Goal: Find specific page/section: Find specific page/section

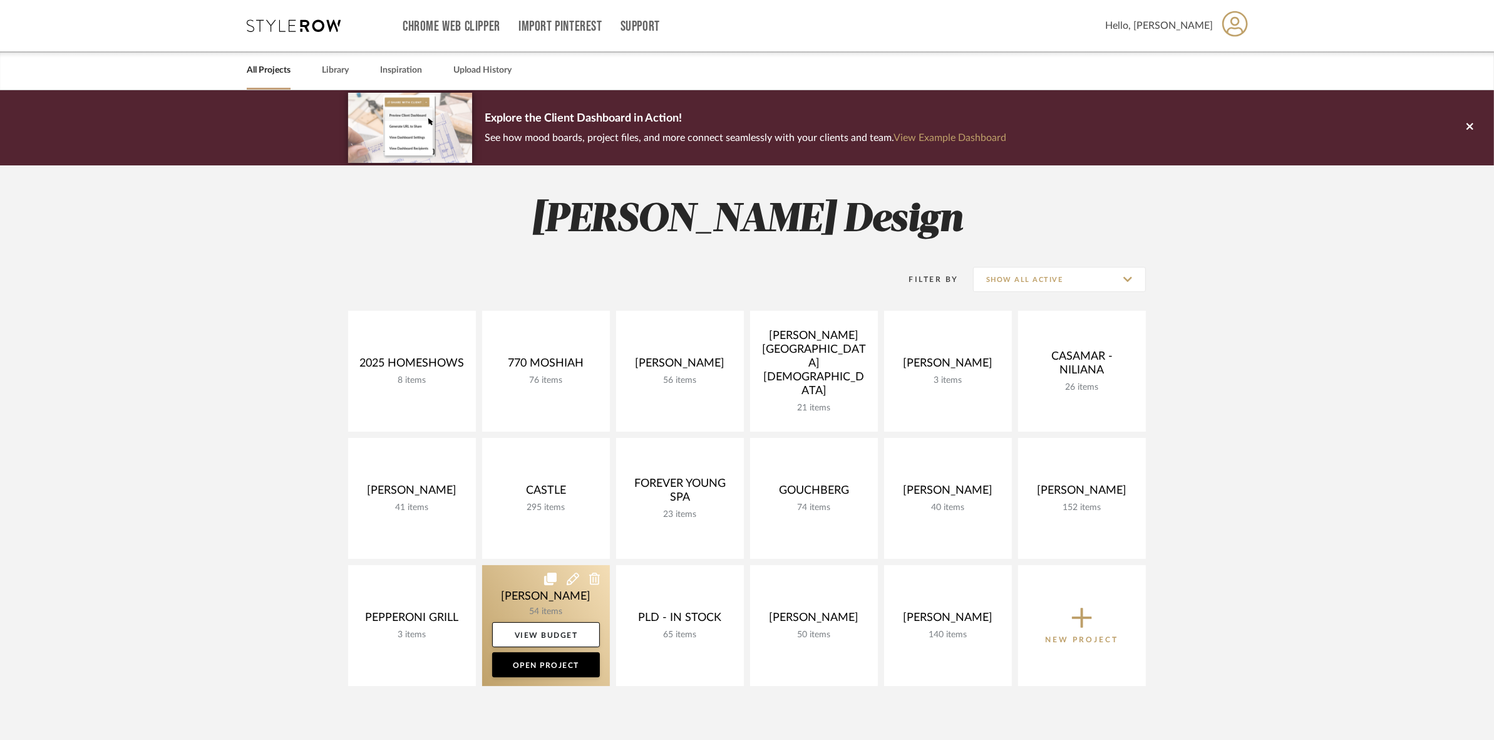
click at [509, 586] on link at bounding box center [546, 625] width 128 height 121
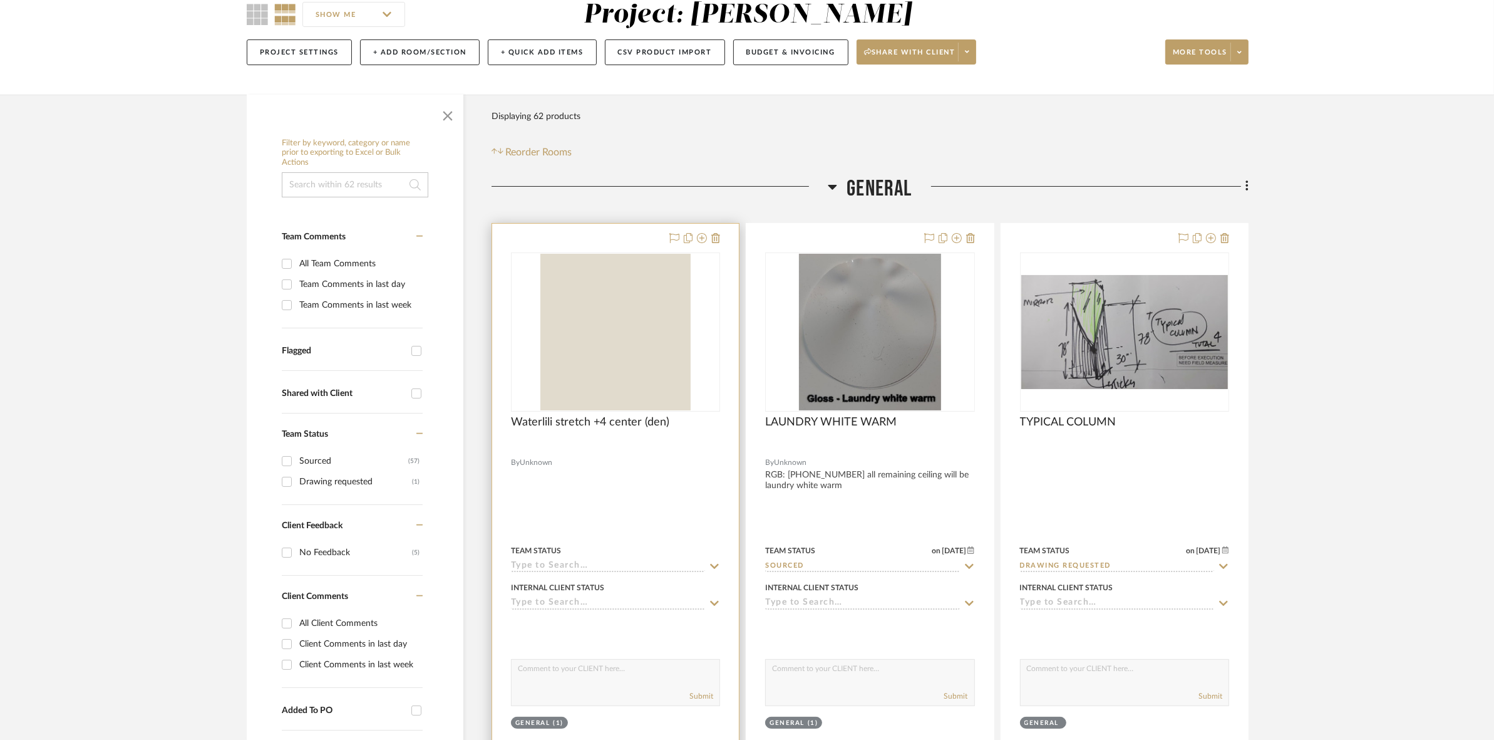
scroll to position [157, 0]
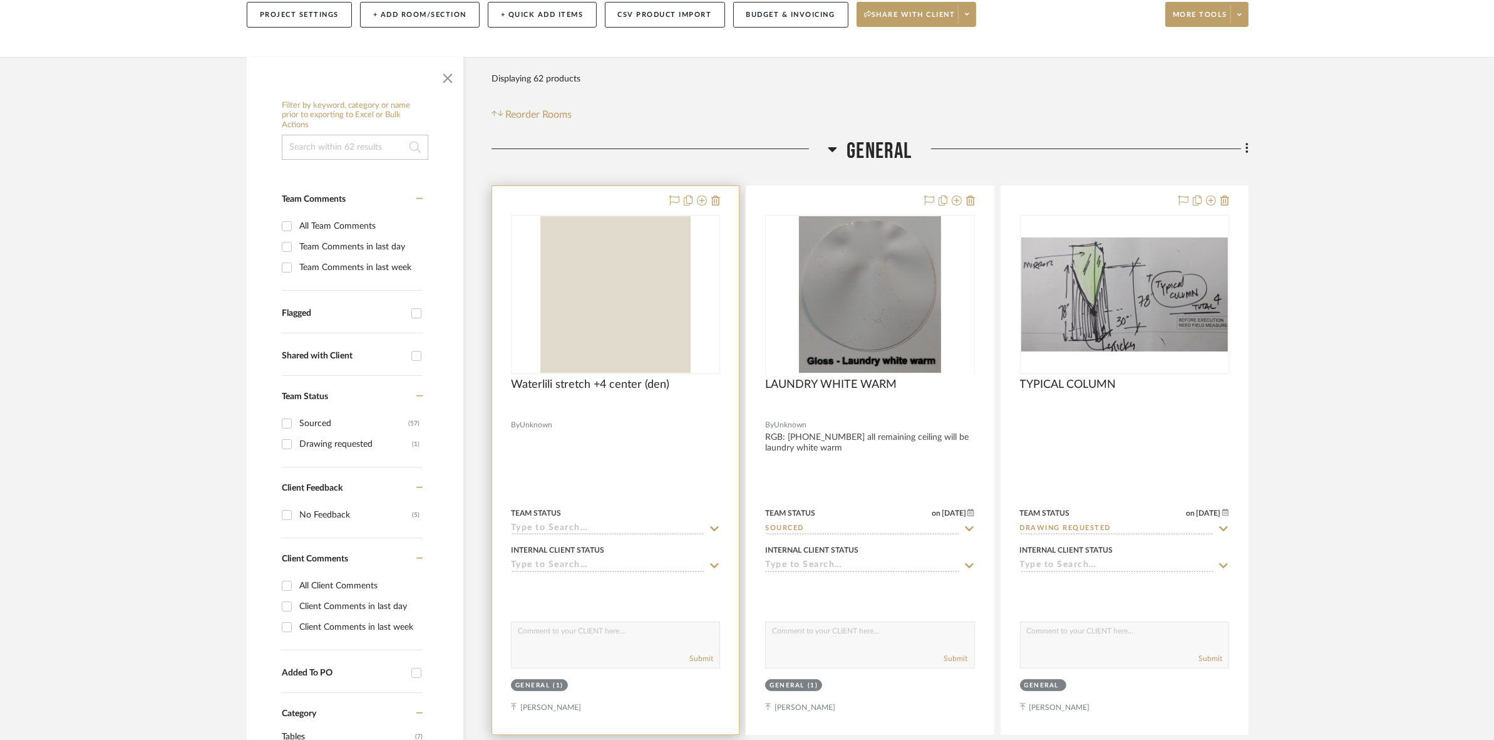
click at [666, 304] on img "0" at bounding box center [615, 294] width 150 height 157
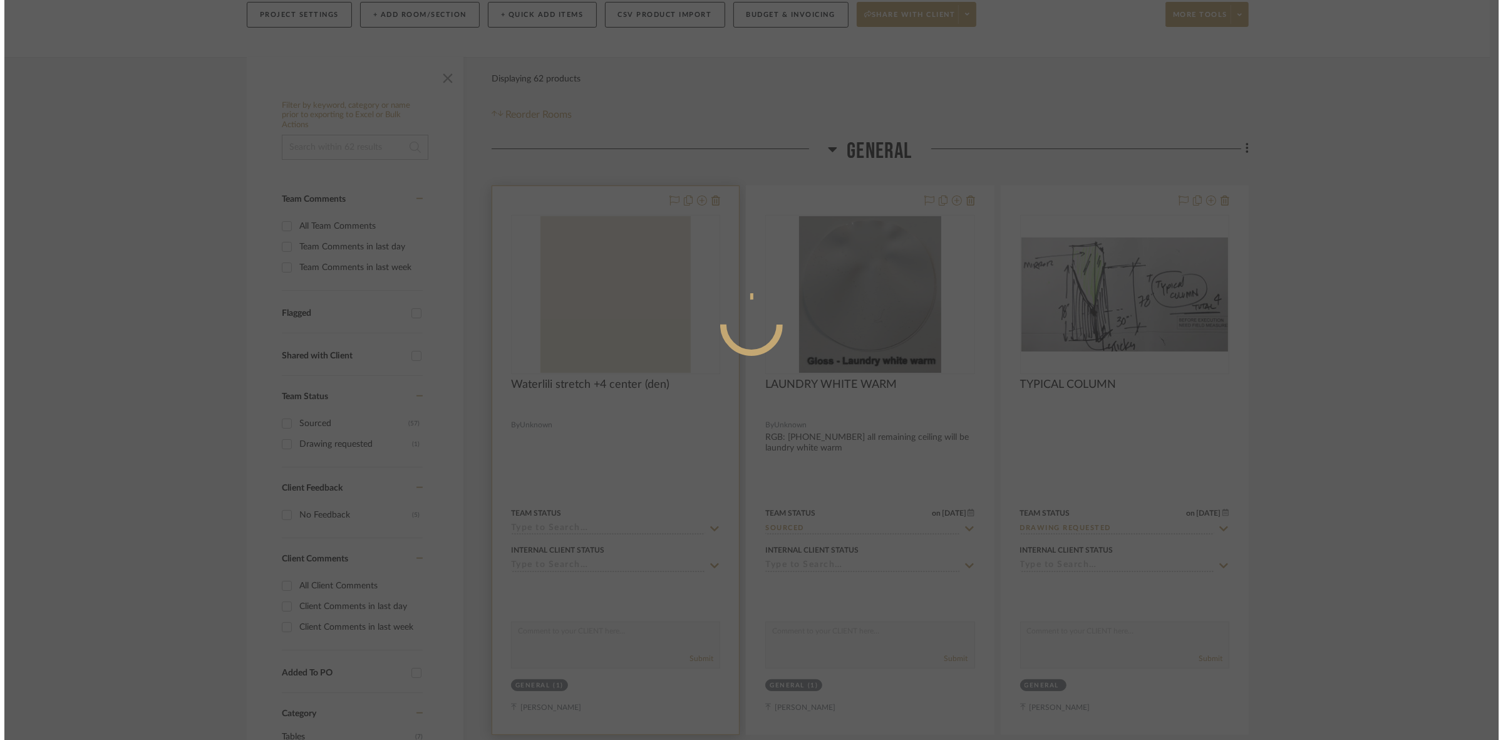
scroll to position [0, 0]
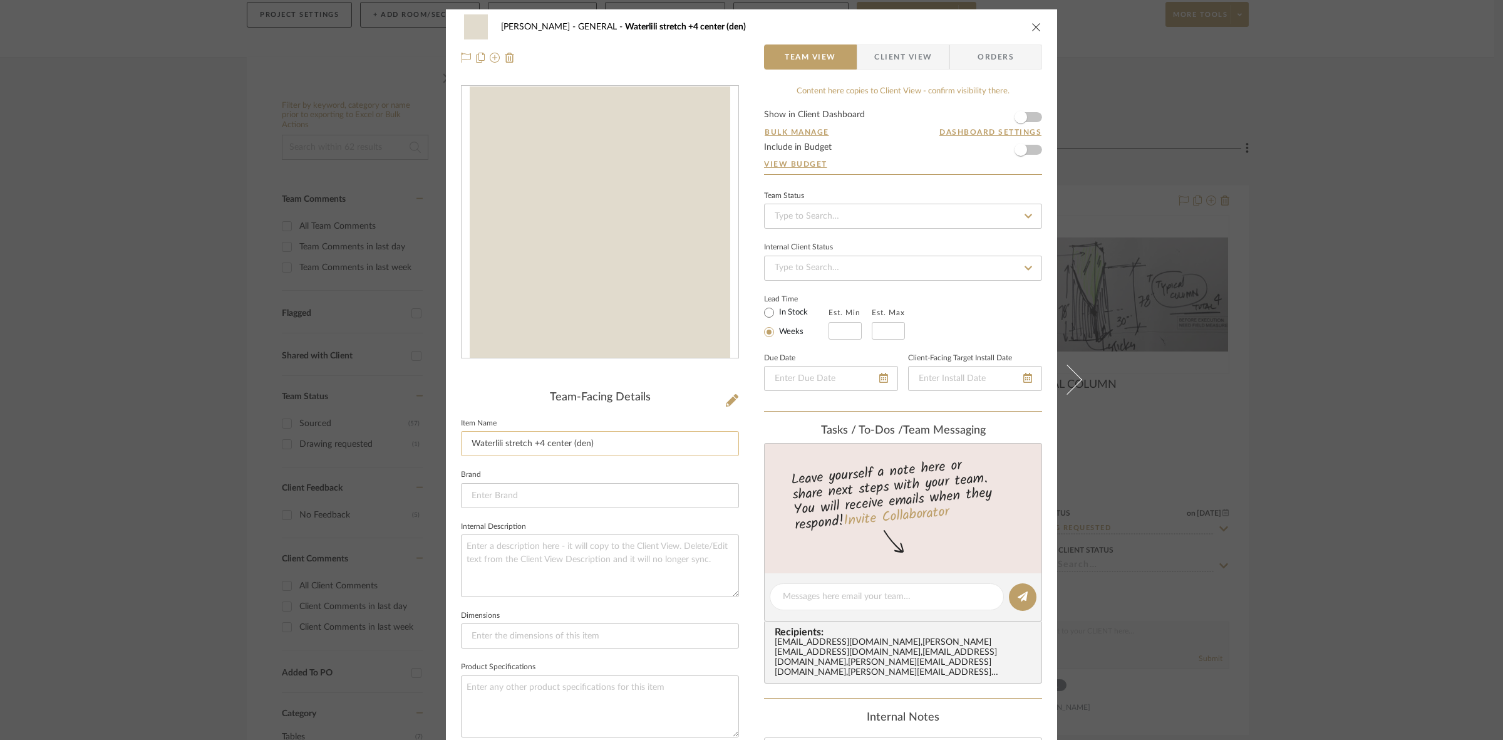
click at [572, 449] on input "Waterlili stretch +4 center (den)" at bounding box center [600, 443] width 278 height 25
click at [299, 411] on div "PERLA SELENE GENERAL Waterlili stretch +4 center (den) Team View Client View Or…" at bounding box center [751, 370] width 1503 height 740
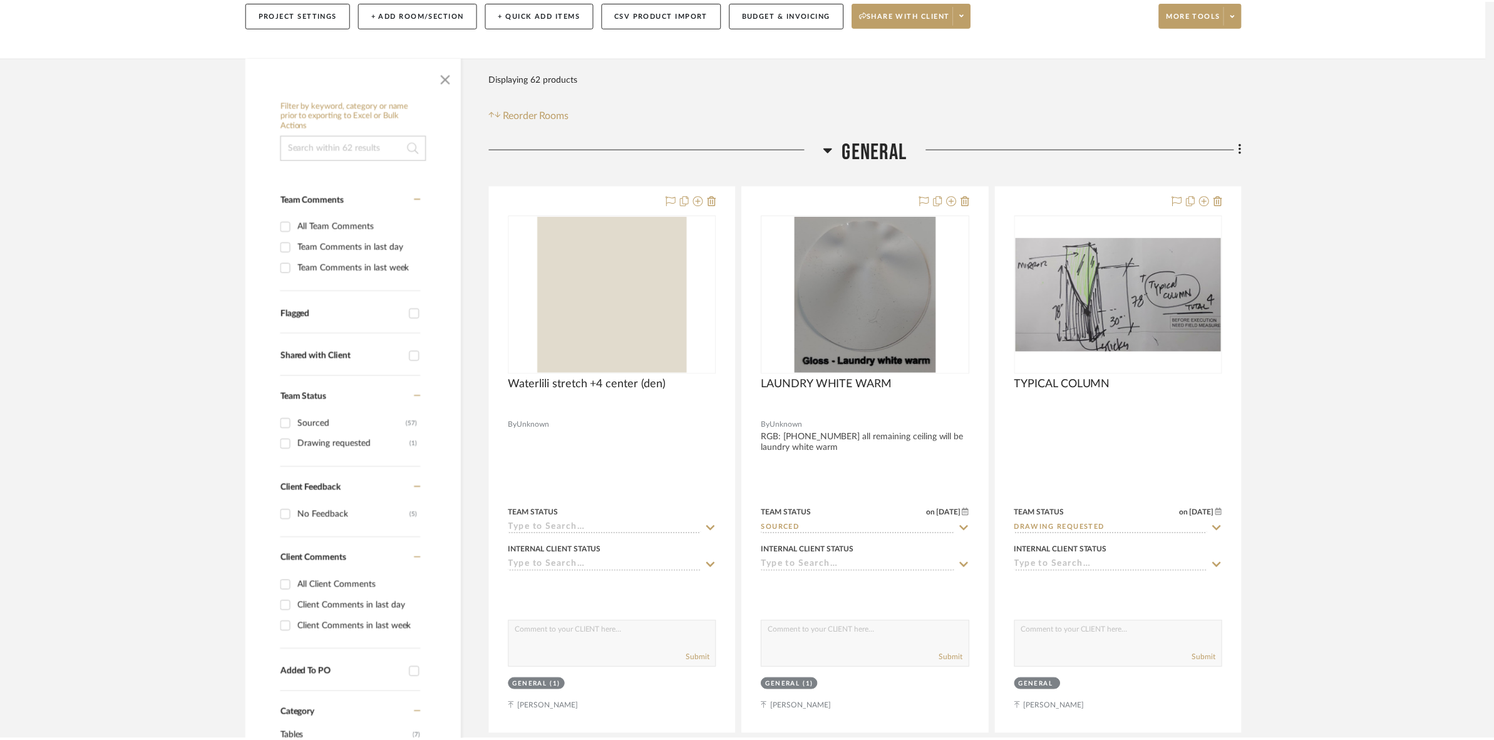
scroll to position [157, 0]
